Goal: Complete application form

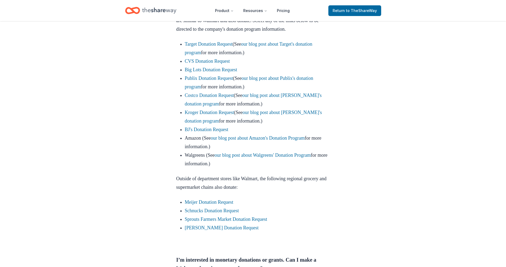
scroll to position [160, 0]
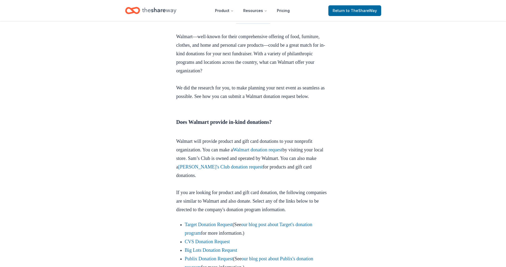
click at [149, 11] on icon "Home" at bounding box center [159, 10] width 34 height 6
click at [139, 11] on icon "Home" at bounding box center [135, 10] width 8 height 5
click at [133, 9] on icon "Home" at bounding box center [135, 10] width 8 height 5
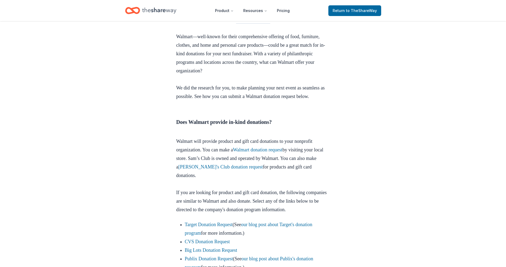
click at [133, 9] on icon "Home" at bounding box center [135, 10] width 8 height 5
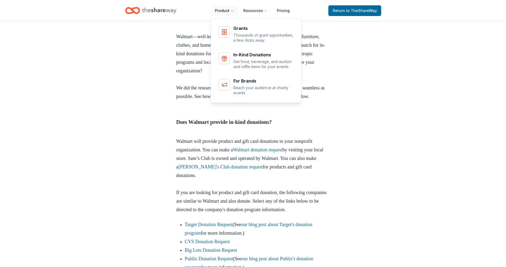
click at [224, 7] on button "Product" at bounding box center [224, 10] width 27 height 11
click at [228, 9] on button "Product" at bounding box center [224, 10] width 27 height 11
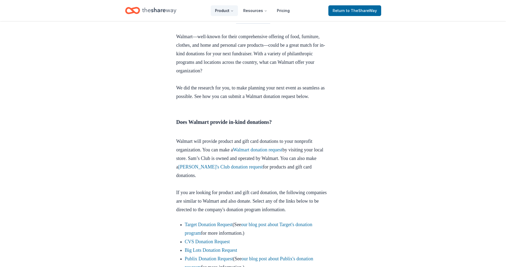
click at [228, 8] on button "Product" at bounding box center [224, 10] width 27 height 11
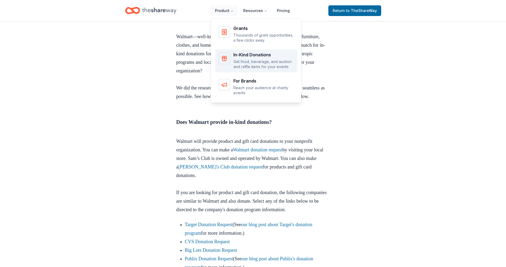
click at [246, 60] on p "Get food, beverage, and auction and raffle items for your events" at bounding box center [263, 64] width 61 height 10
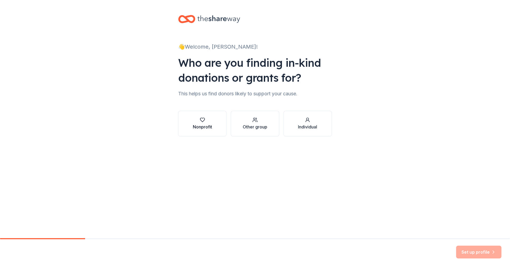
click at [204, 120] on icon "button" at bounding box center [202, 119] width 5 height 5
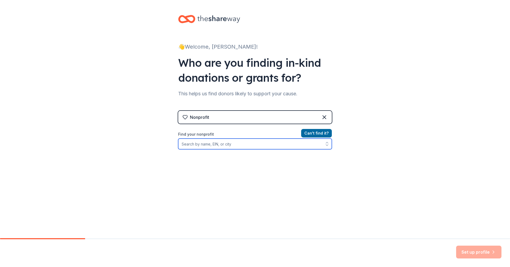
click at [228, 145] on input "Find your nonprofit" at bounding box center [255, 143] width 154 height 11
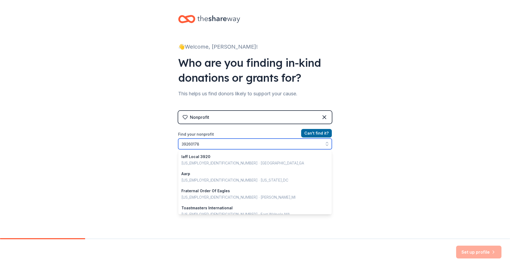
type input "392601786"
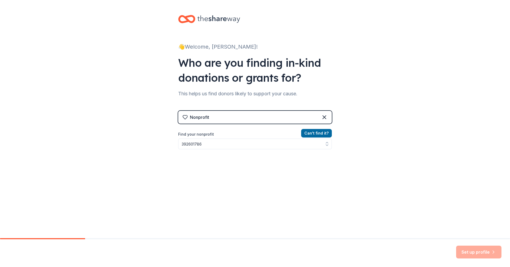
click at [368, 146] on div "👋 Welcome, [PERSON_NAME]! Who are you finding in-kind donations or grants for? …" at bounding box center [255, 114] width 510 height 228
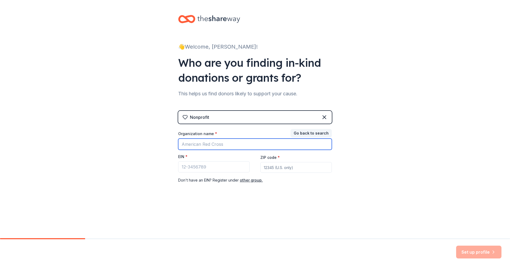
click at [275, 145] on input "Organization name *" at bounding box center [255, 143] width 154 height 11
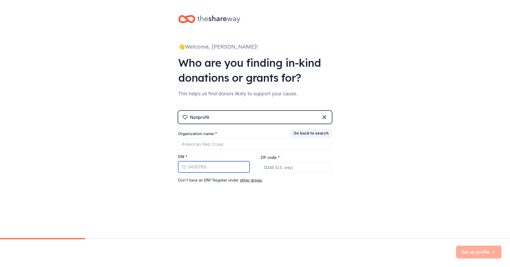
click at [217, 168] on input "EIN *" at bounding box center [213, 166] width 71 height 11
type input "[US_EMPLOYER_IDENTIFICATION_NUMBER]"
click at [289, 166] on input "ZIP code *" at bounding box center [295, 167] width 71 height 11
type input "63116"
click at [389, 156] on div "👋 Welcome, [PERSON_NAME]! Who are you finding in-kind donations or grants for? …" at bounding box center [255, 110] width 510 height 220
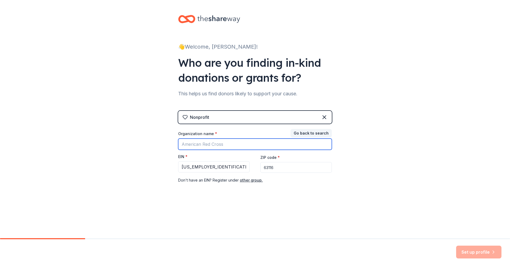
click at [225, 142] on input "Organization name *" at bounding box center [255, 143] width 154 height 11
type input "Share Homeschool"
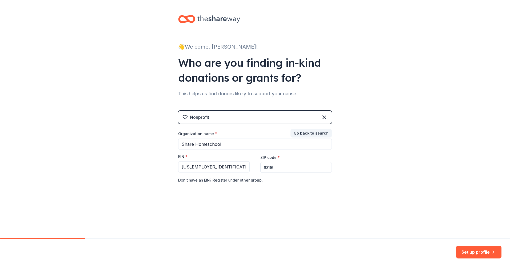
click at [326, 165] on input "63116" at bounding box center [295, 167] width 71 height 11
click at [317, 133] on button "Go back to search" at bounding box center [311, 133] width 41 height 9
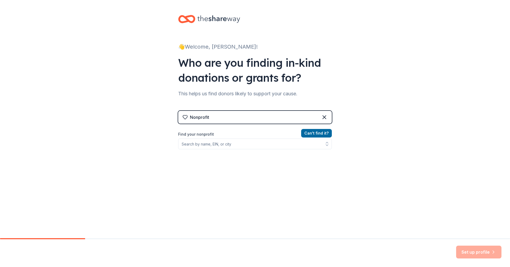
click at [250, 138] on div "Find your nonprofit" at bounding box center [255, 140] width 154 height 18
click at [246, 143] on input "Find your nonprofit" at bounding box center [255, 143] width 154 height 11
click at [245, 144] on input "share homeschool" at bounding box center [255, 143] width 154 height 11
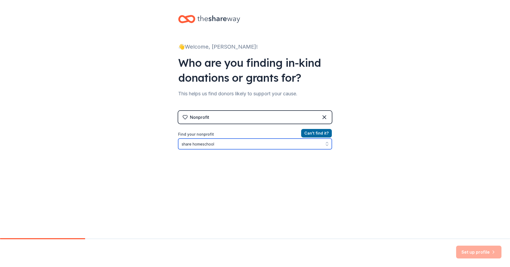
click at [245, 144] on input "share homeschool" at bounding box center [255, 143] width 154 height 11
type input "A"
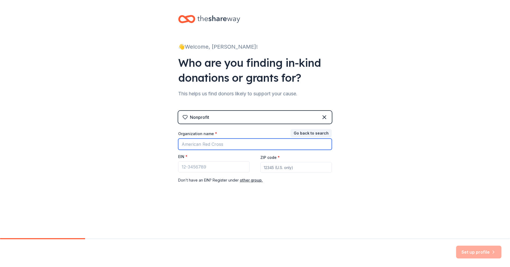
click at [245, 144] on input "Organization name *" at bounding box center [255, 143] width 154 height 11
type input "SHARE HOMESCHOOL"
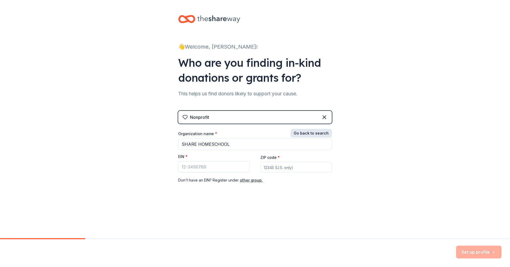
click at [320, 132] on button "Go back to search" at bounding box center [311, 133] width 41 height 9
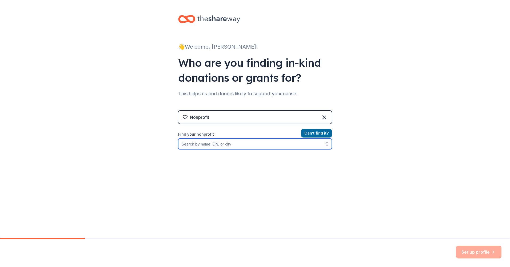
click at [250, 141] on input "Find your nonprofit" at bounding box center [255, 143] width 154 height 11
type input "SHARE HOMESCHOOL"
click at [250, 141] on input "SHARE HOMESCHOOL" at bounding box center [255, 143] width 154 height 11
click at [260, 147] on input "SHARE HOMESCHOOL" at bounding box center [255, 143] width 154 height 11
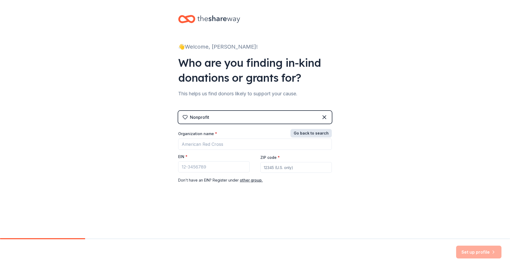
click at [326, 132] on button "Go back to search" at bounding box center [311, 133] width 41 height 9
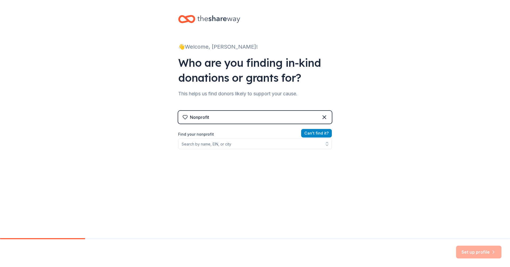
click at [319, 132] on button "Can ' t find it?" at bounding box center [316, 133] width 31 height 9
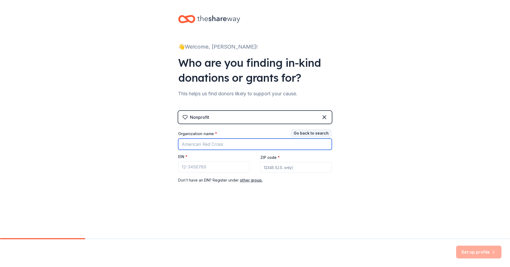
click at [207, 146] on input "Organization name *" at bounding box center [255, 143] width 154 height 11
type input "SHARE HOMESCHOOL"
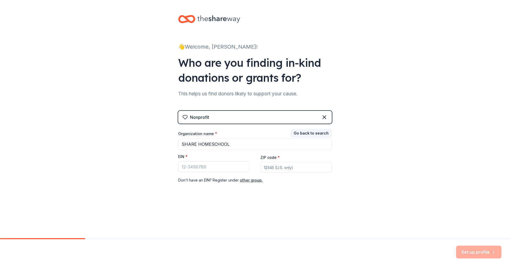
click at [206, 159] on div "EIN *" at bounding box center [213, 157] width 71 height 7
click at [203, 164] on input "EIN *" at bounding box center [213, 166] width 71 height 11
click at [352, 201] on div "👋 Welcome, [PERSON_NAME]! Who are you finding in-kind donations or grants for? …" at bounding box center [255, 110] width 510 height 220
click at [212, 164] on input "EIN *" at bounding box center [213, 166] width 71 height 11
